Goal: Information Seeking & Learning: Learn about a topic

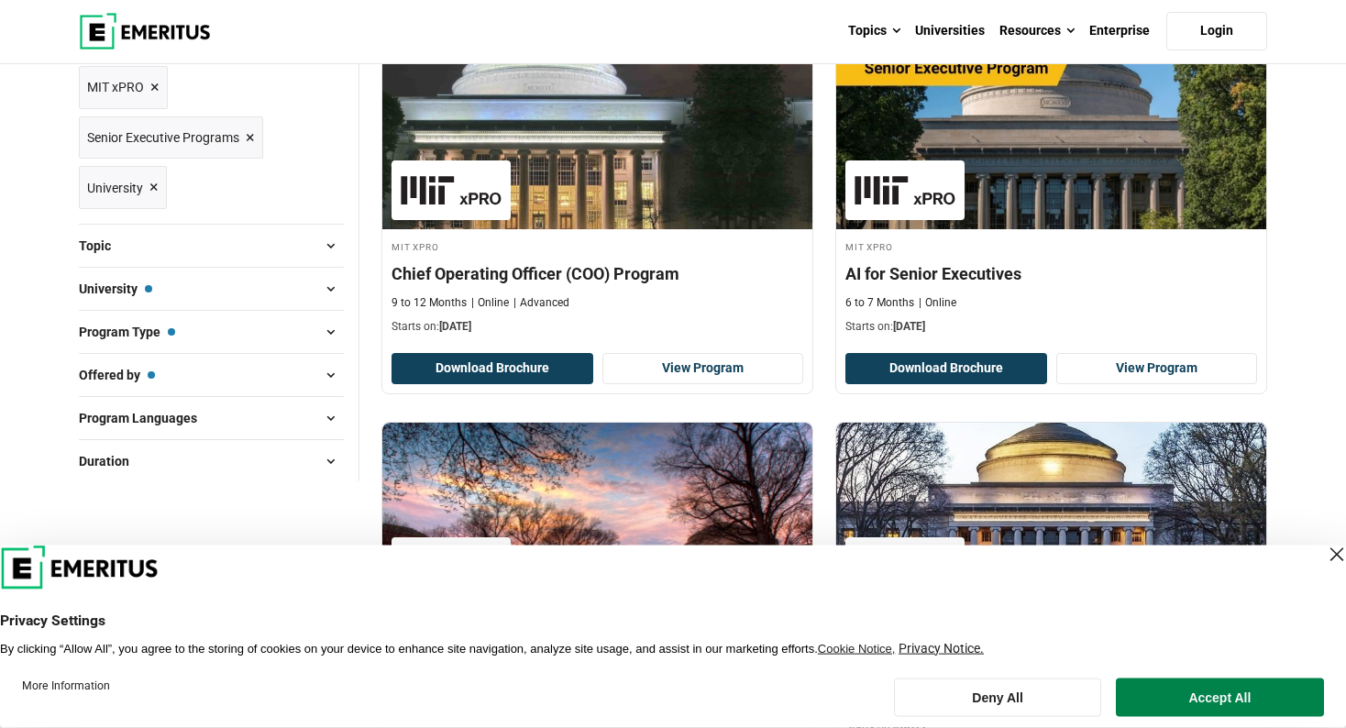
scroll to position [178, 0]
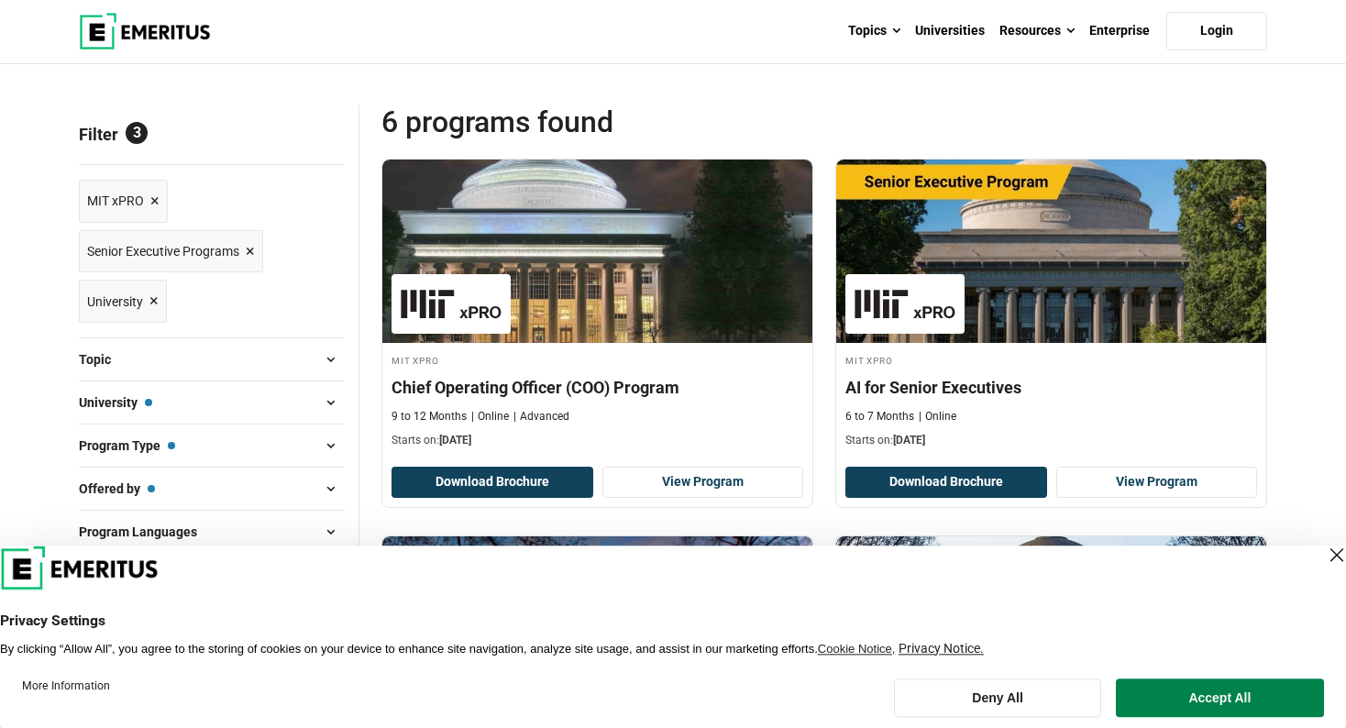
click at [1324, 554] on div "Close Layer" at bounding box center [1337, 555] width 26 height 26
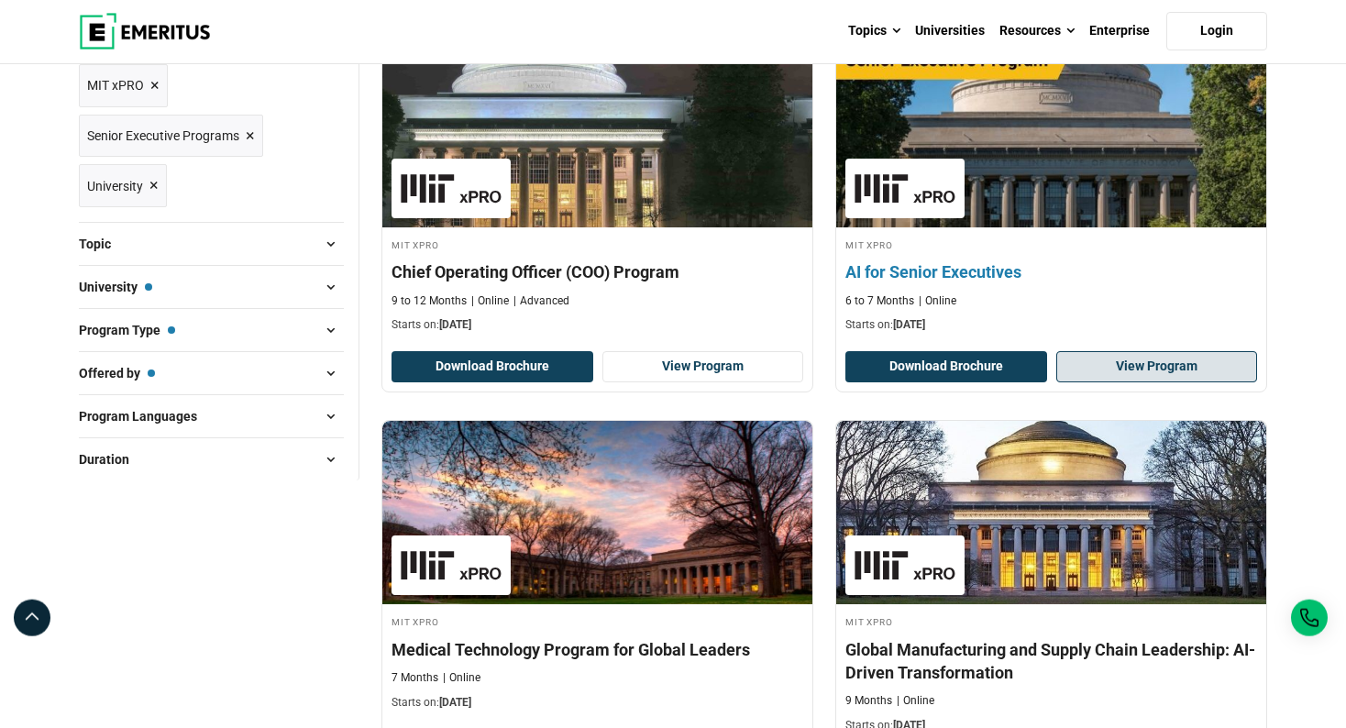
scroll to position [0, 0]
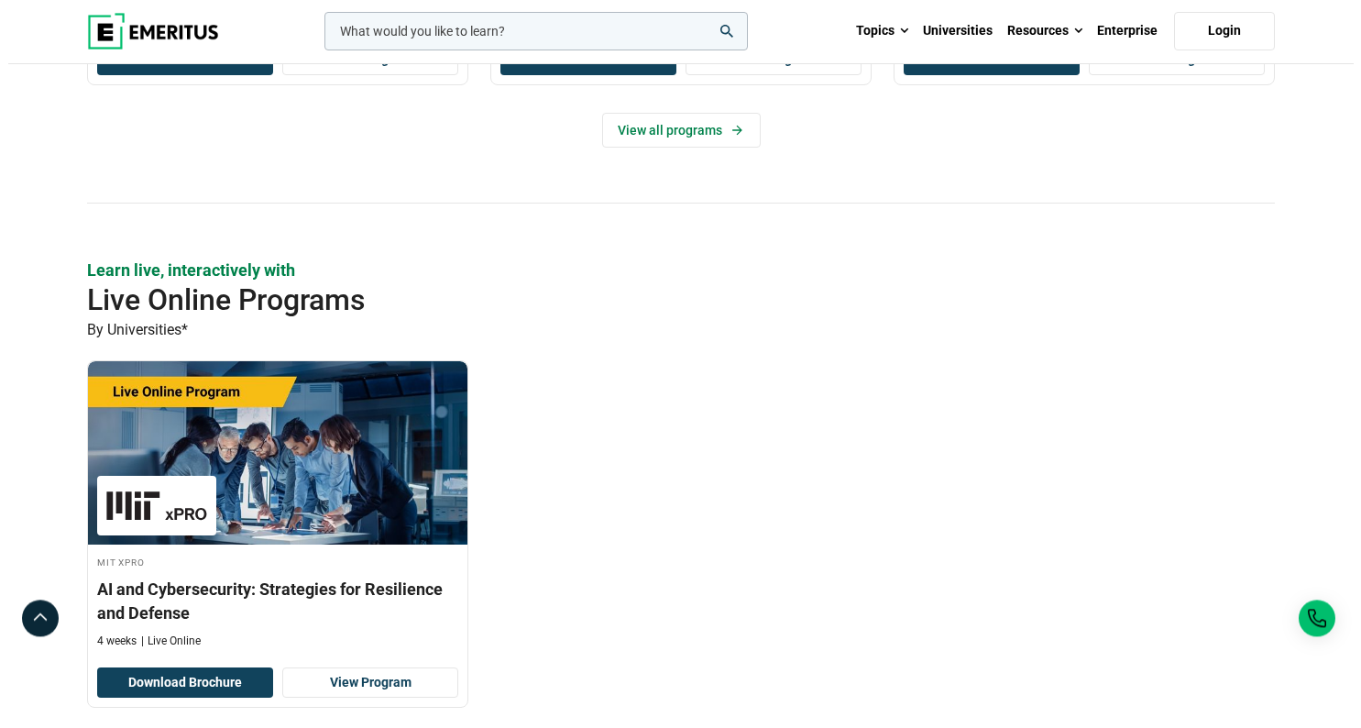
scroll to position [1144, 0]
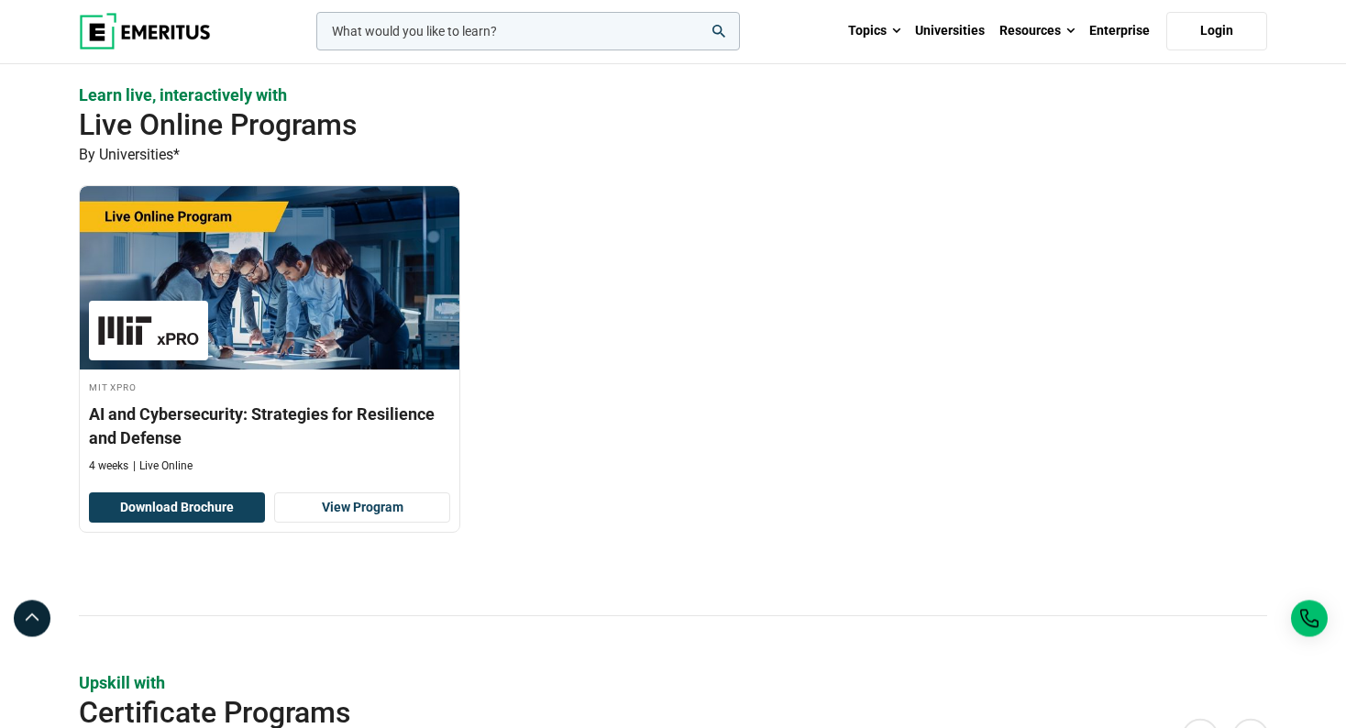
click at [509, 4] on div "leadership marketing project management data science product management Topics …" at bounding box center [673, 31] width 1210 height 64
click at [516, 48] on input "woocommerce-product-search-field-0" at bounding box center [528, 31] width 424 height 39
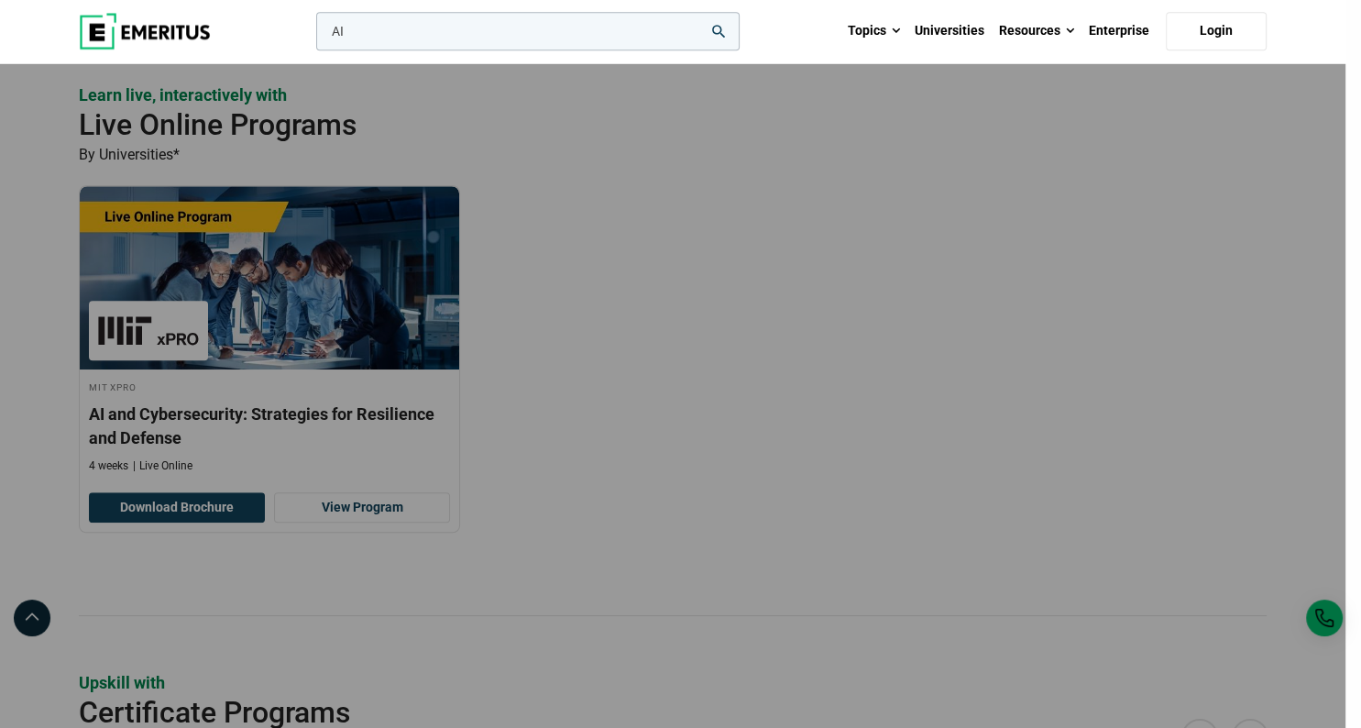
type input "AI"
click at [313, 36] on button "search" at bounding box center [313, 36] width 0 height 0
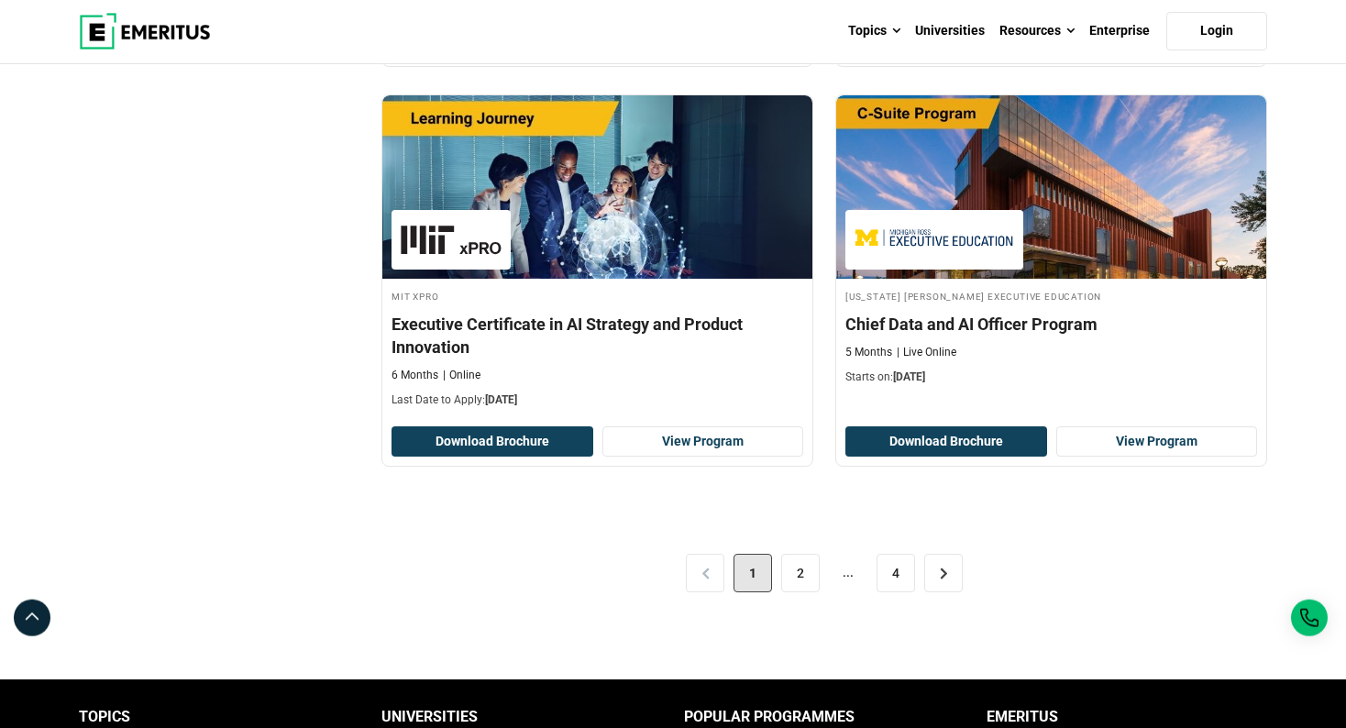
scroll to position [3793, 0]
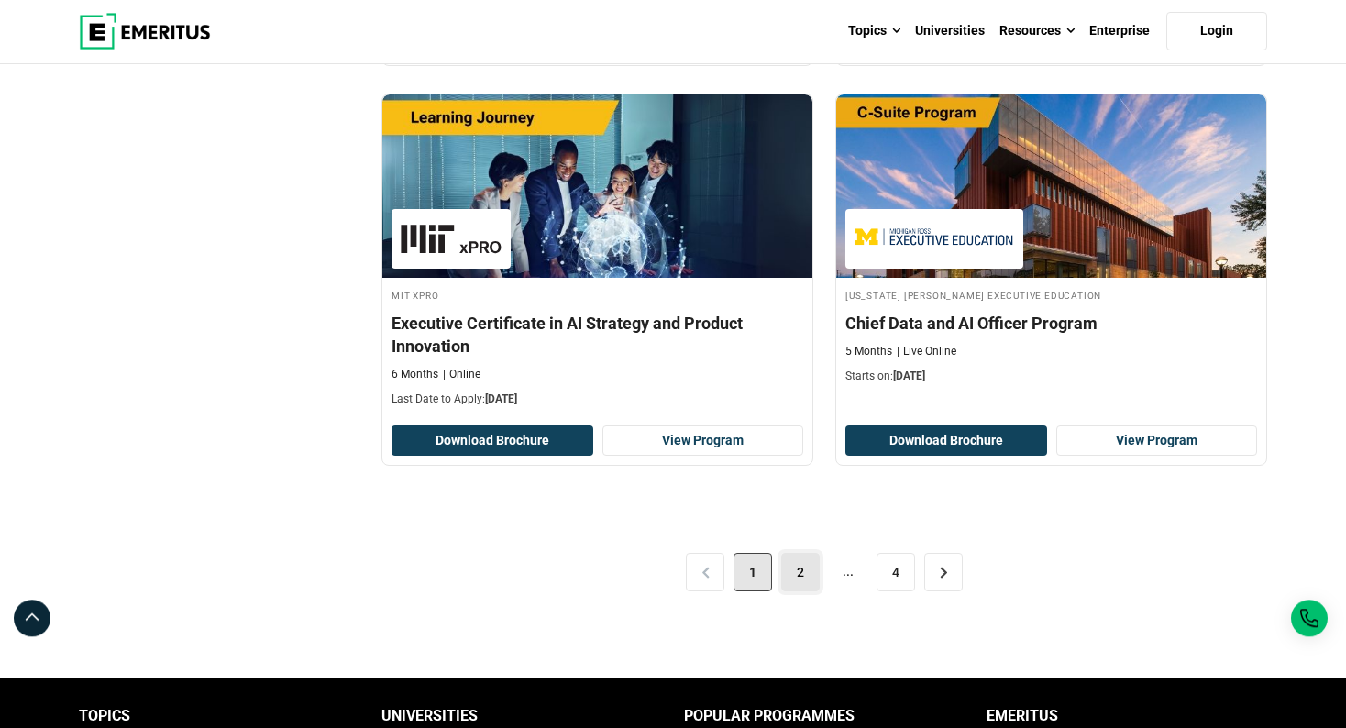
click at [804, 591] on link "2" at bounding box center [800, 572] width 39 height 39
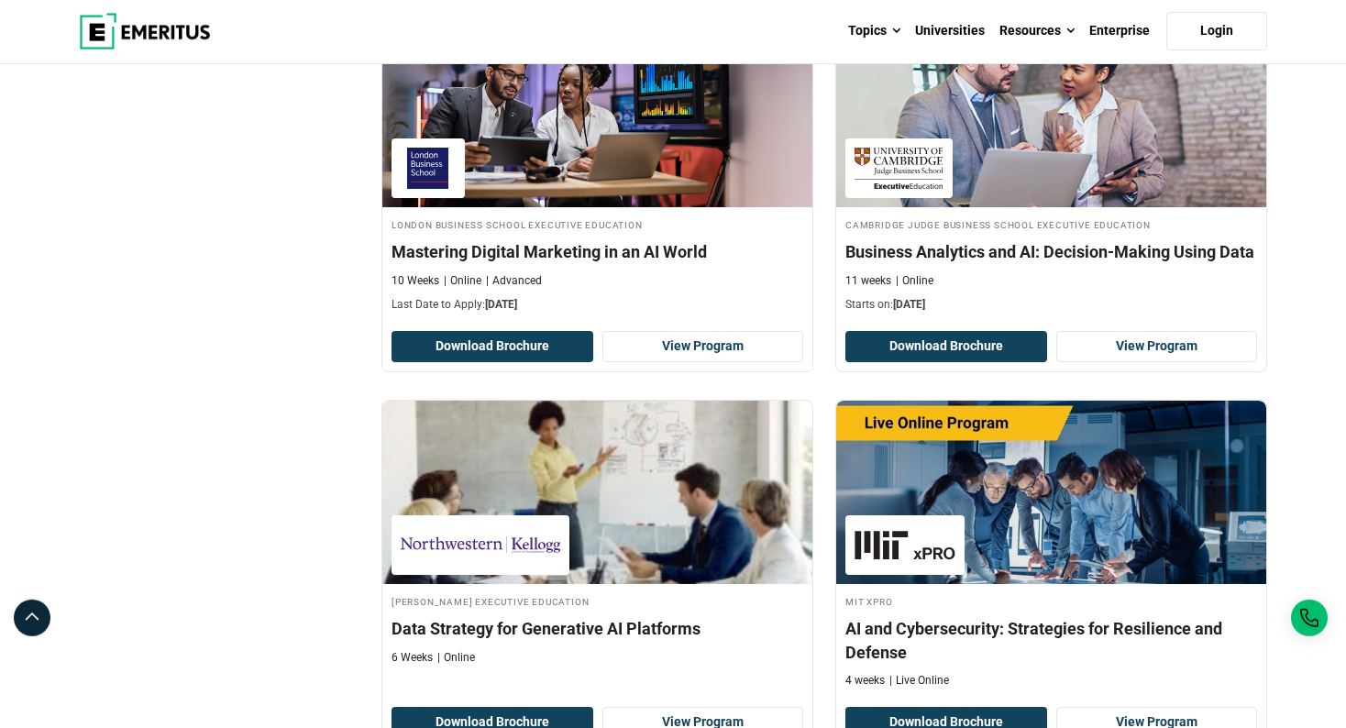
scroll to position [3485, 0]
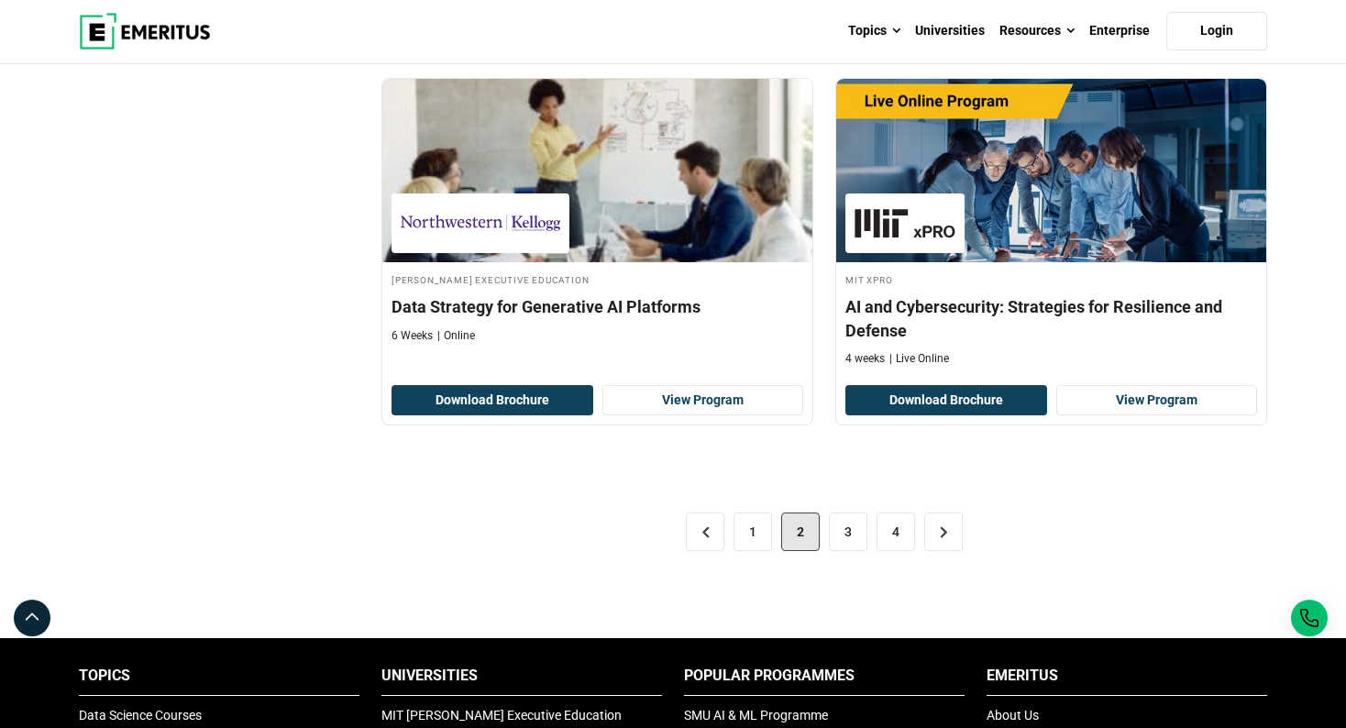
scroll to position [3800, 0]
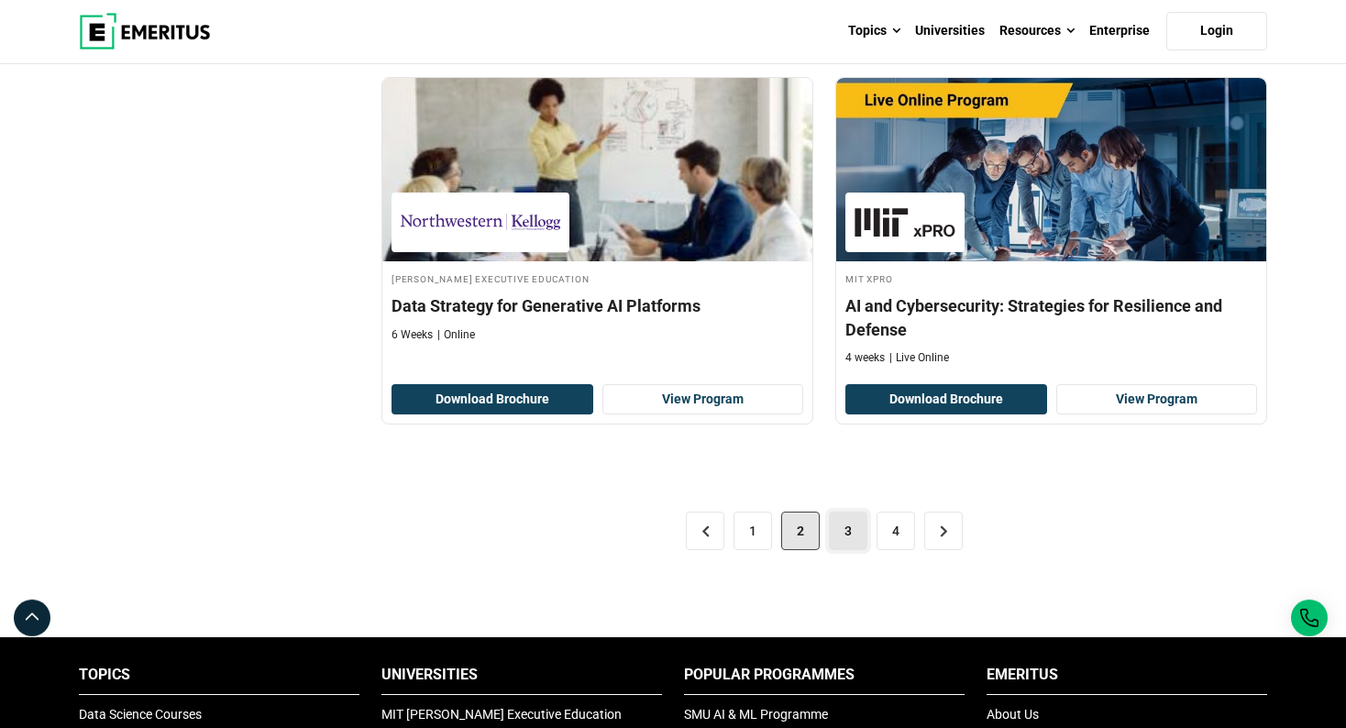
click at [856, 523] on link "3" at bounding box center [848, 531] width 39 height 39
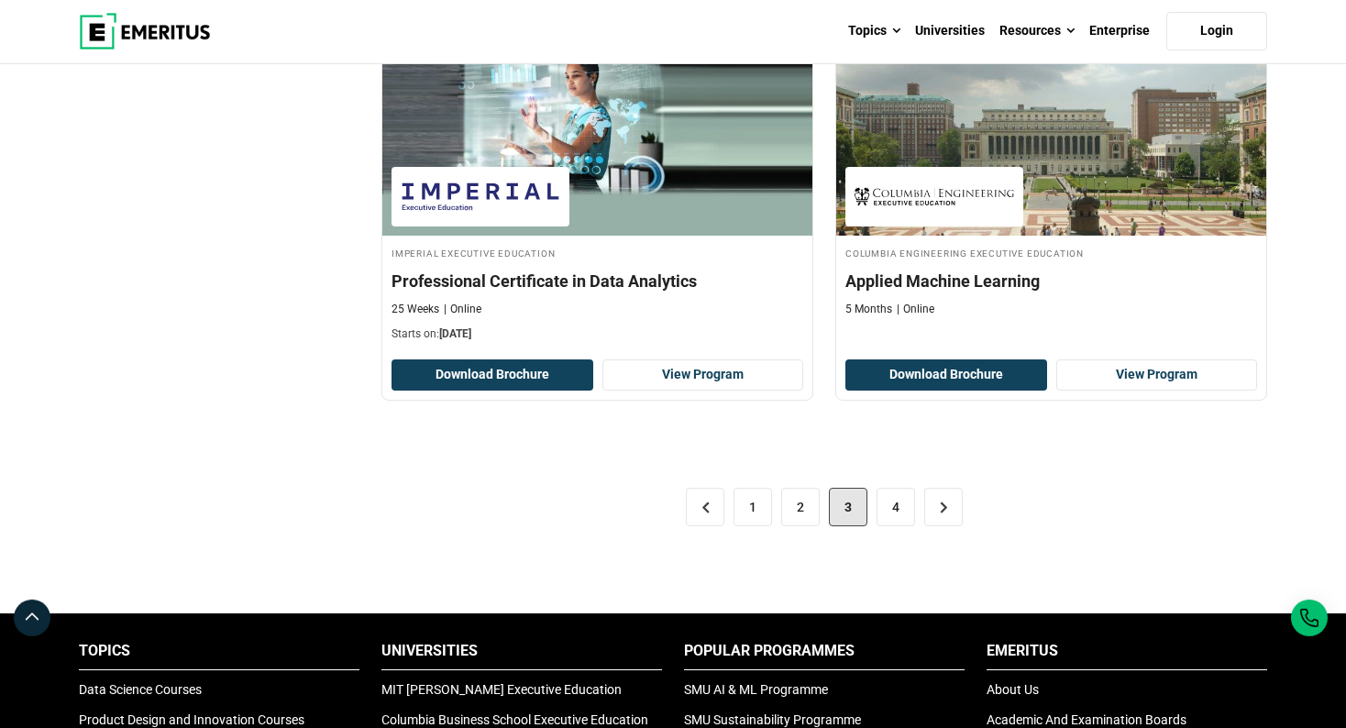
scroll to position [3793, 0]
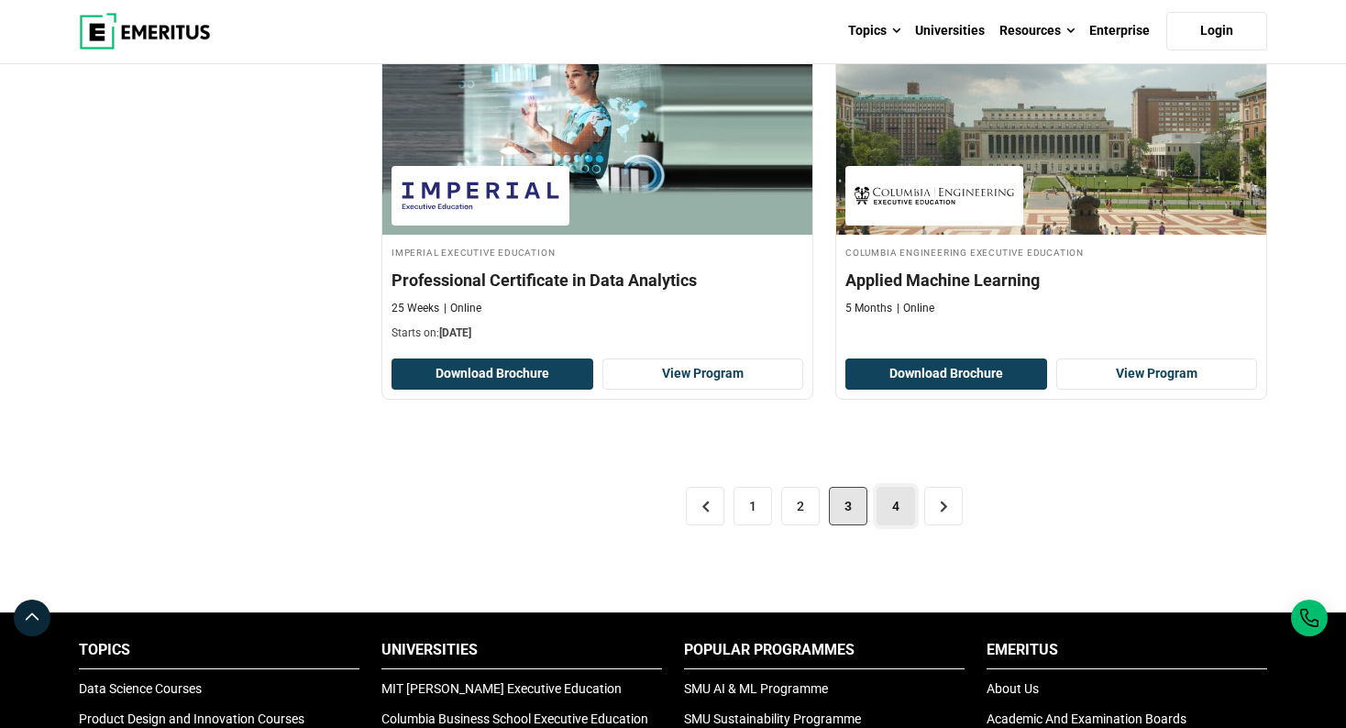
click at [900, 512] on link "4" at bounding box center [895, 506] width 39 height 39
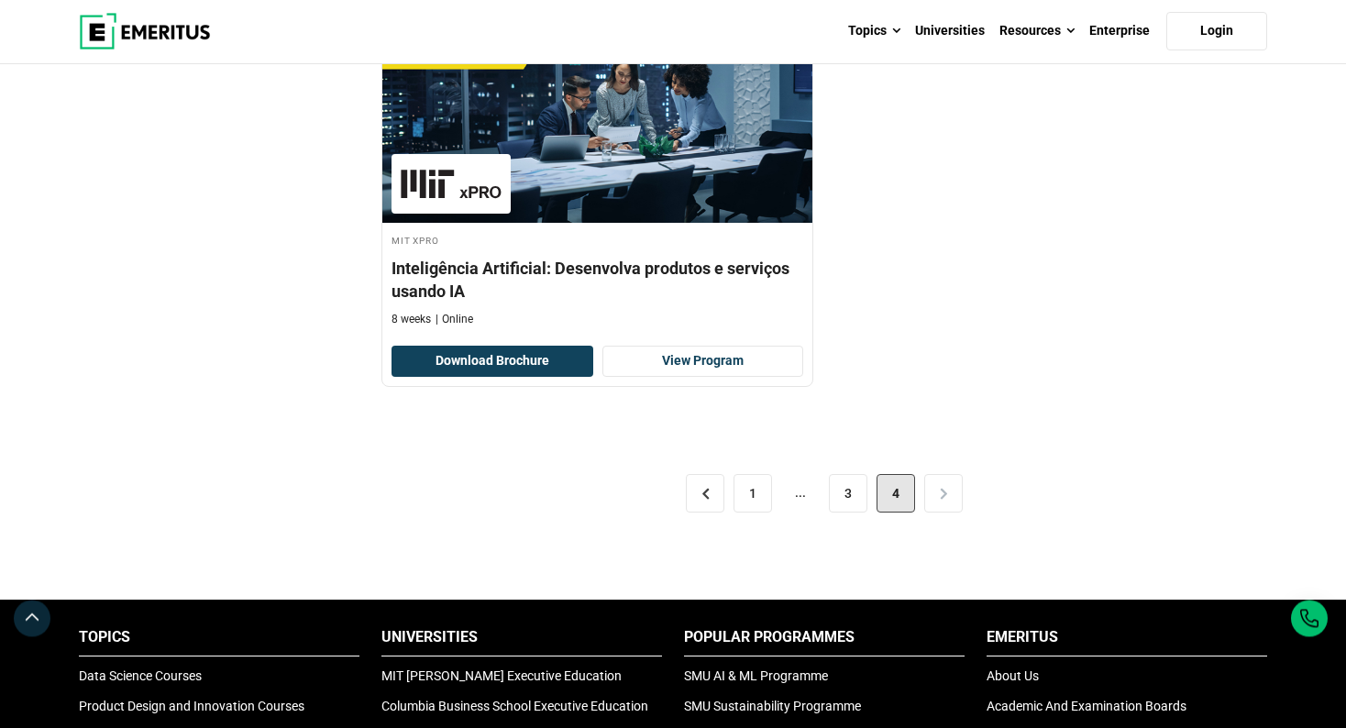
scroll to position [3435, 0]
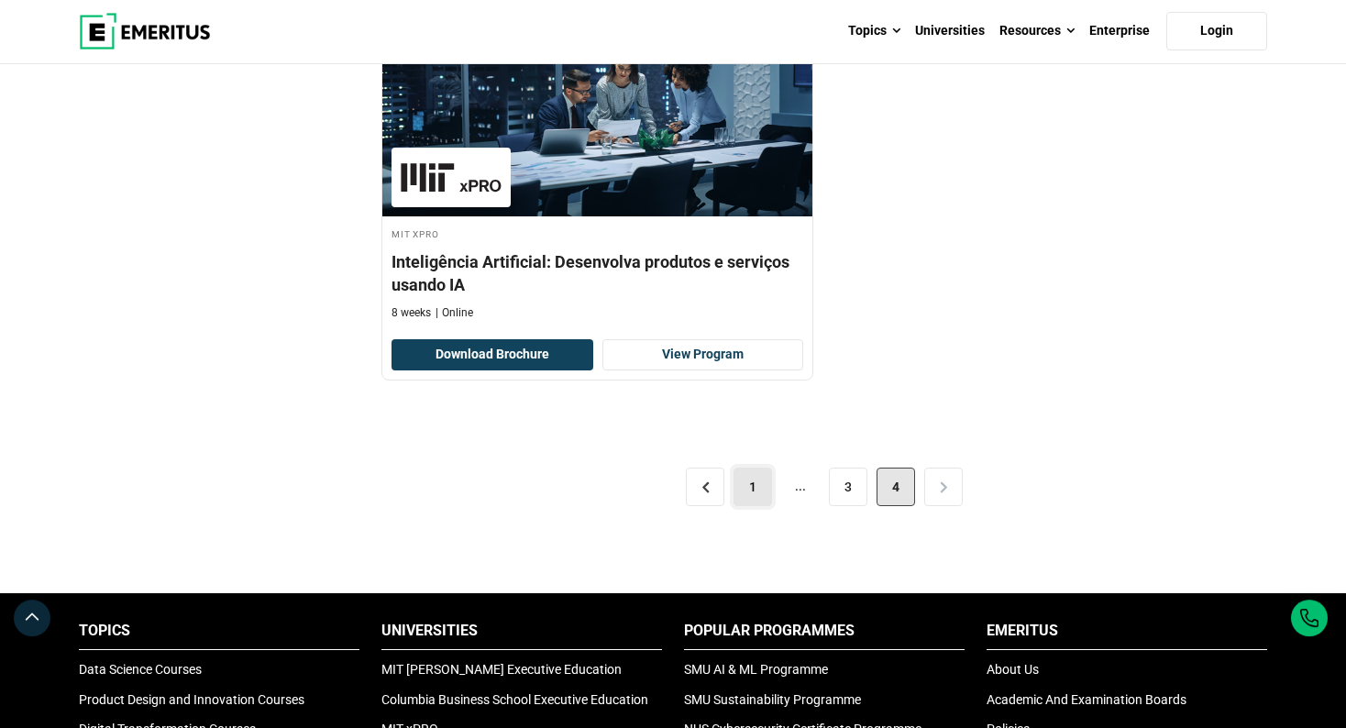
click at [755, 468] on link "1" at bounding box center [752, 487] width 39 height 39
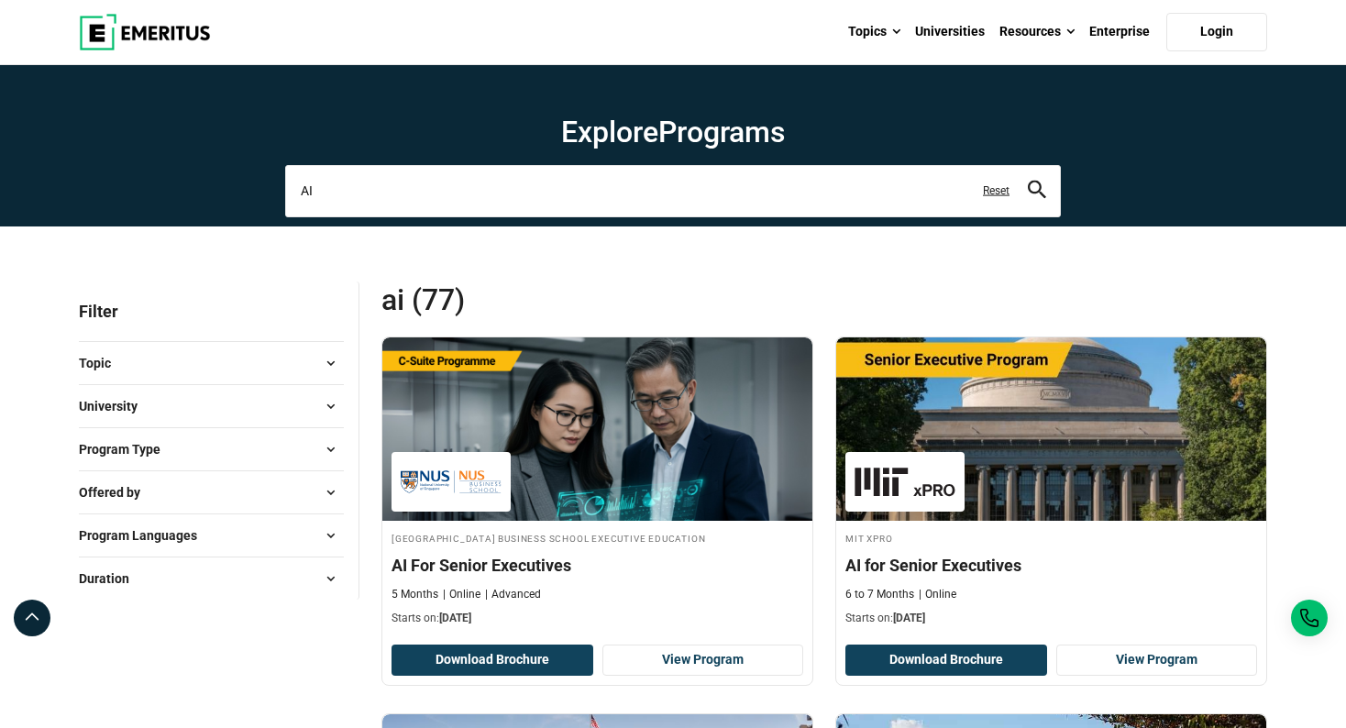
click at [449, 183] on input "AI" at bounding box center [673, 190] width 776 height 51
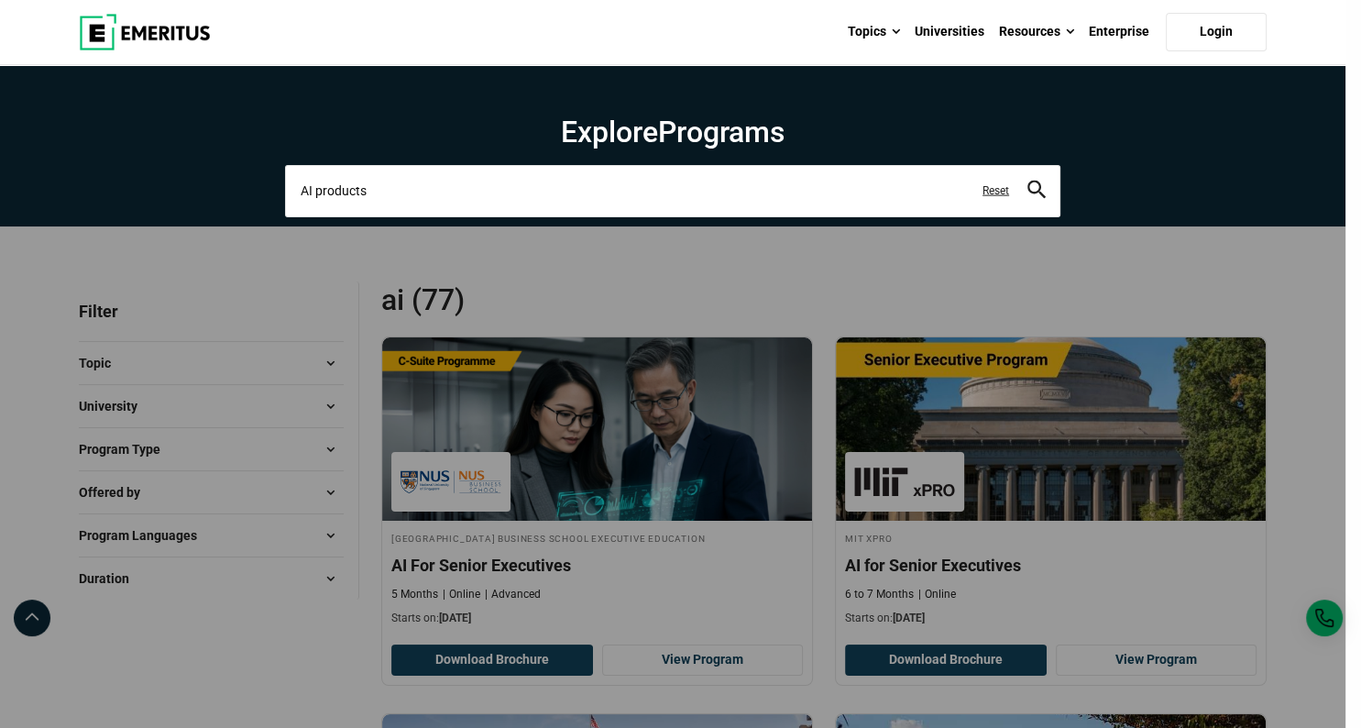
type input "AI products"
click at [1028, 181] on button "search" at bounding box center [1037, 191] width 18 height 21
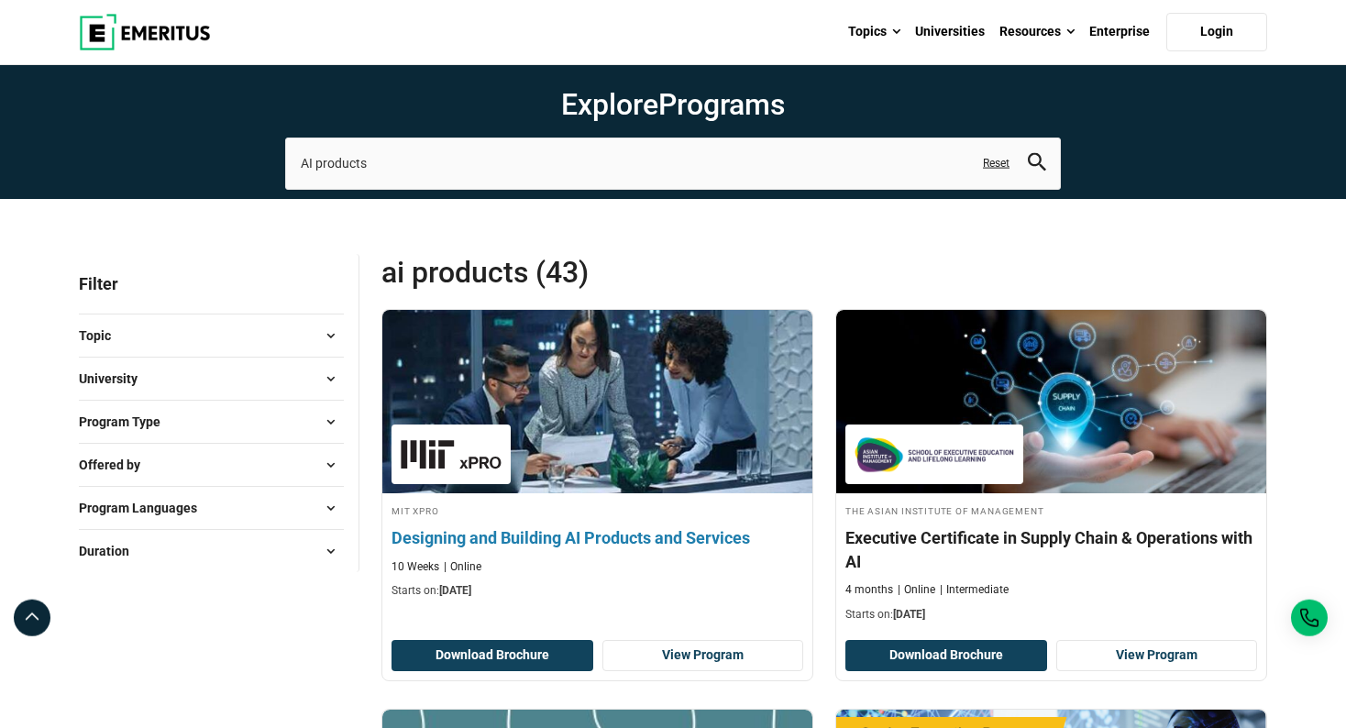
scroll to position [67, 0]
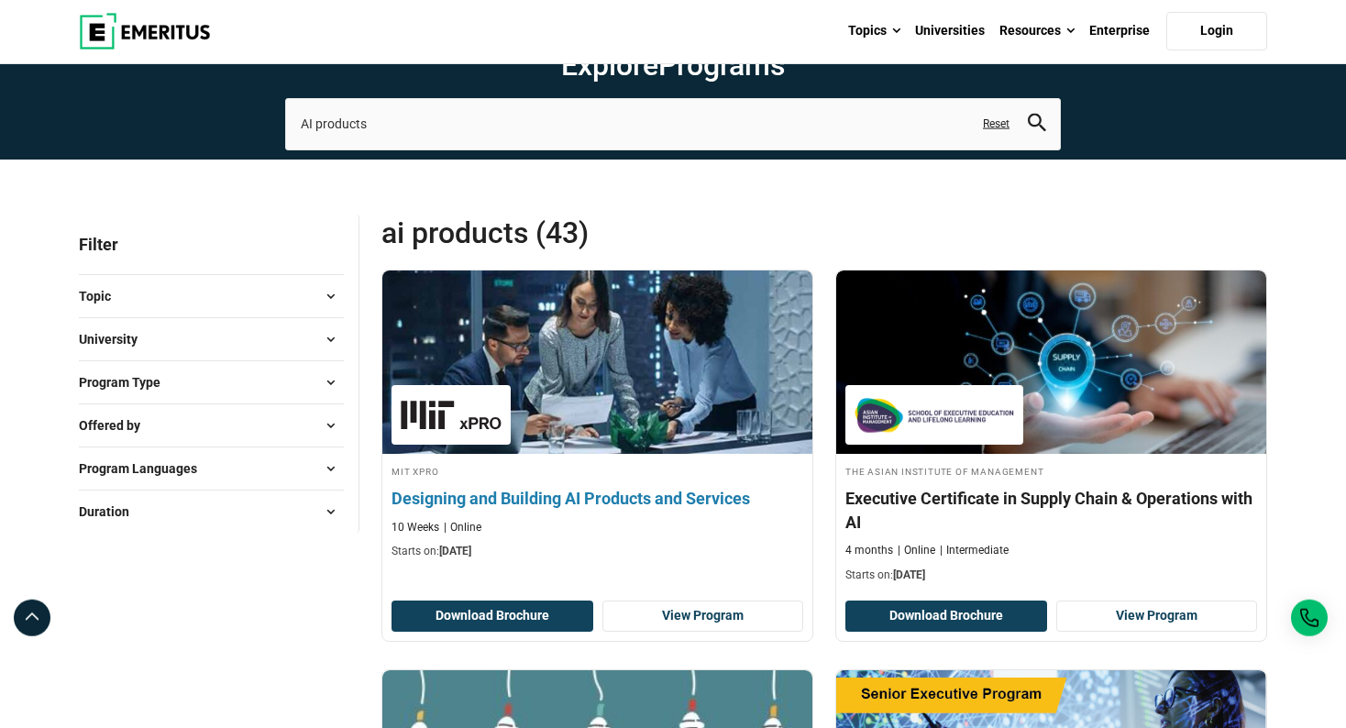
click at [632, 500] on h4 "Designing and Building AI Products and Services" at bounding box center [597, 498] width 412 height 23
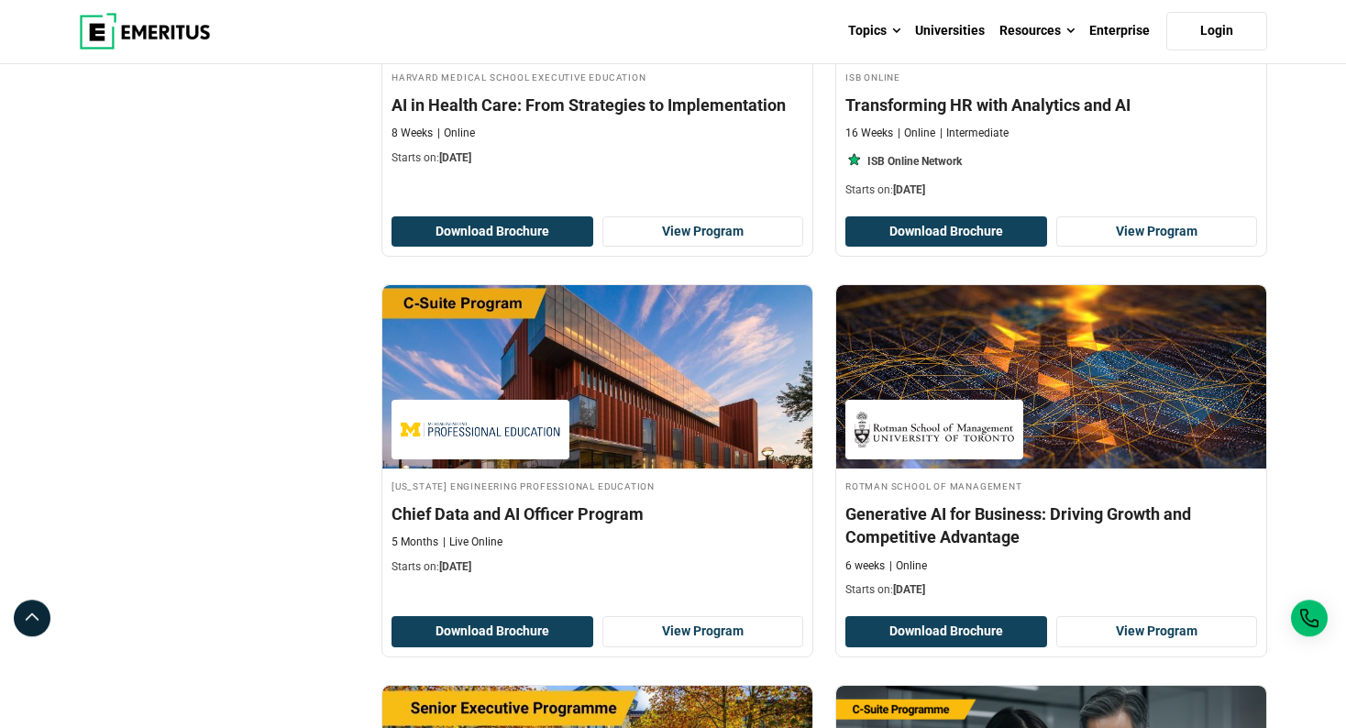
scroll to position [2839, 0]
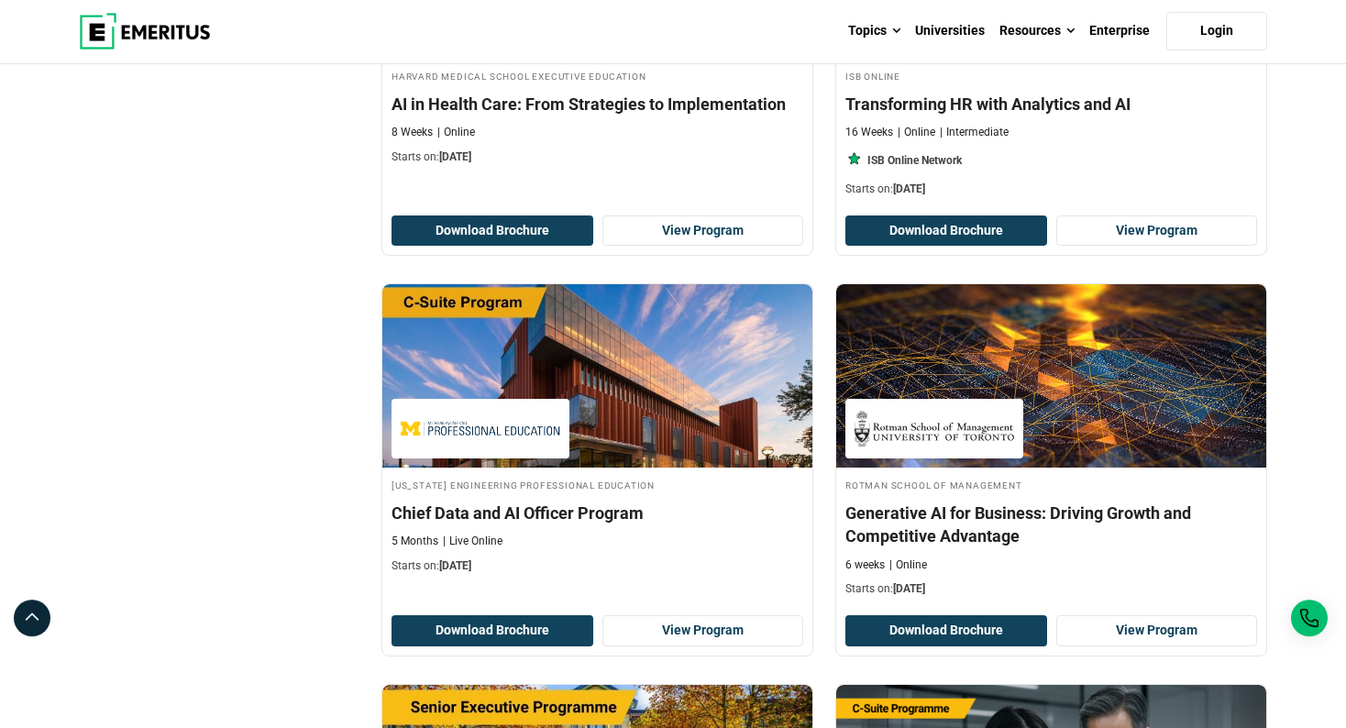
click at [831, 562] on div "Rotman School of Management Generative AI for Business: Driving Growth and Comp…" at bounding box center [1051, 469] width 454 height 372
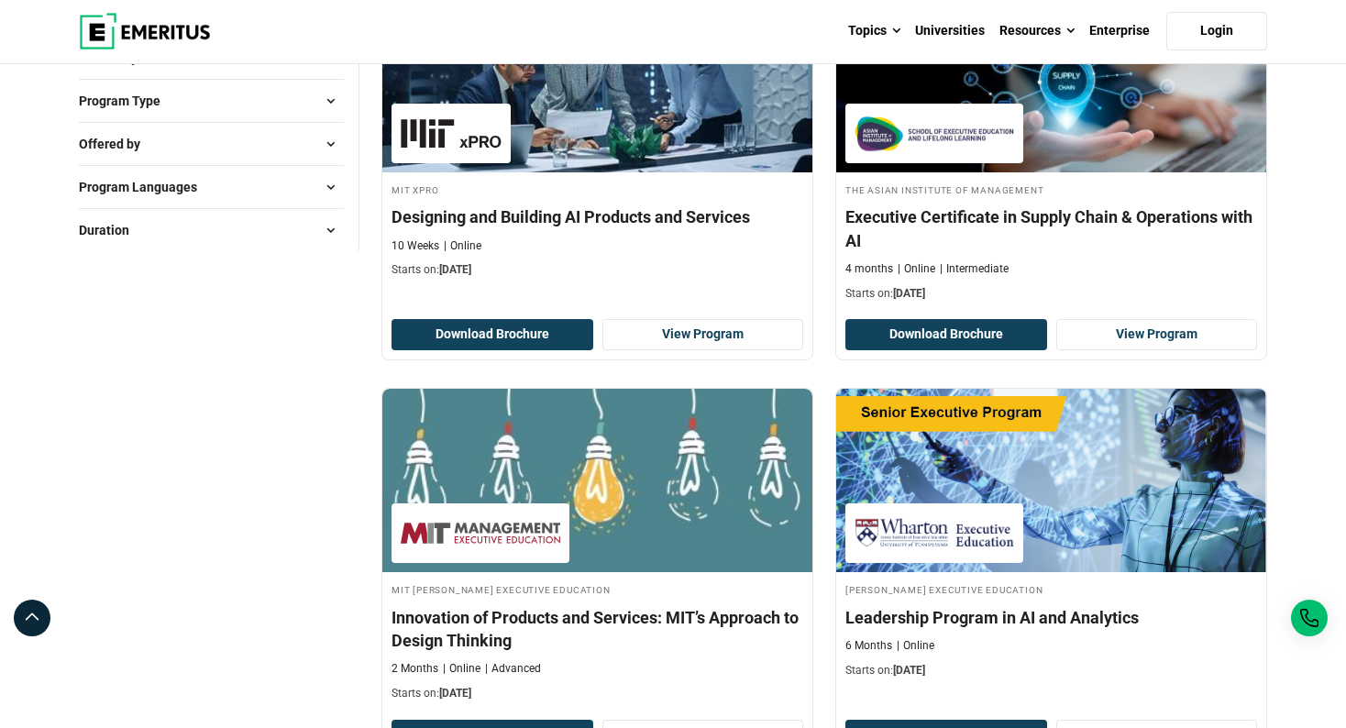
scroll to position [0, 0]
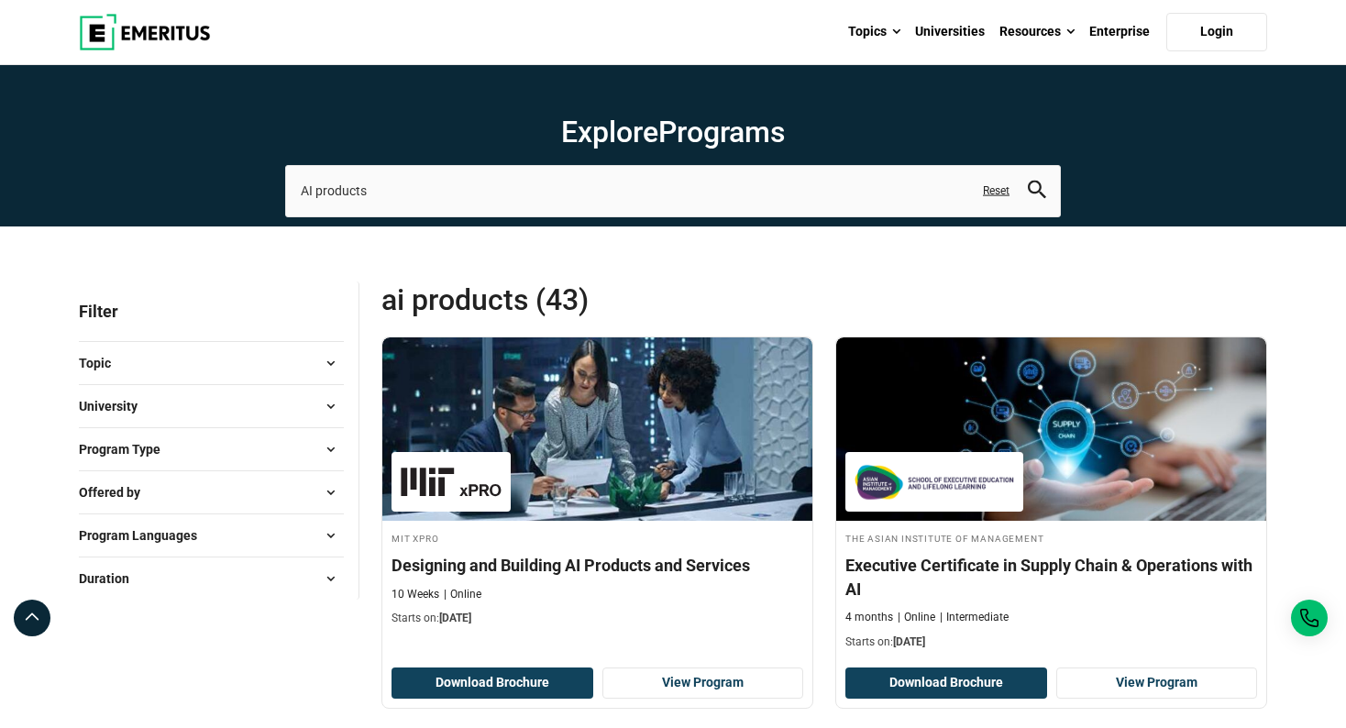
click at [816, 553] on div "MIT xPRO Designing and Building AI Products and Services 10 Weeks Online Starts…" at bounding box center [597, 522] width 454 height 372
